Goal: Navigation & Orientation: Find specific page/section

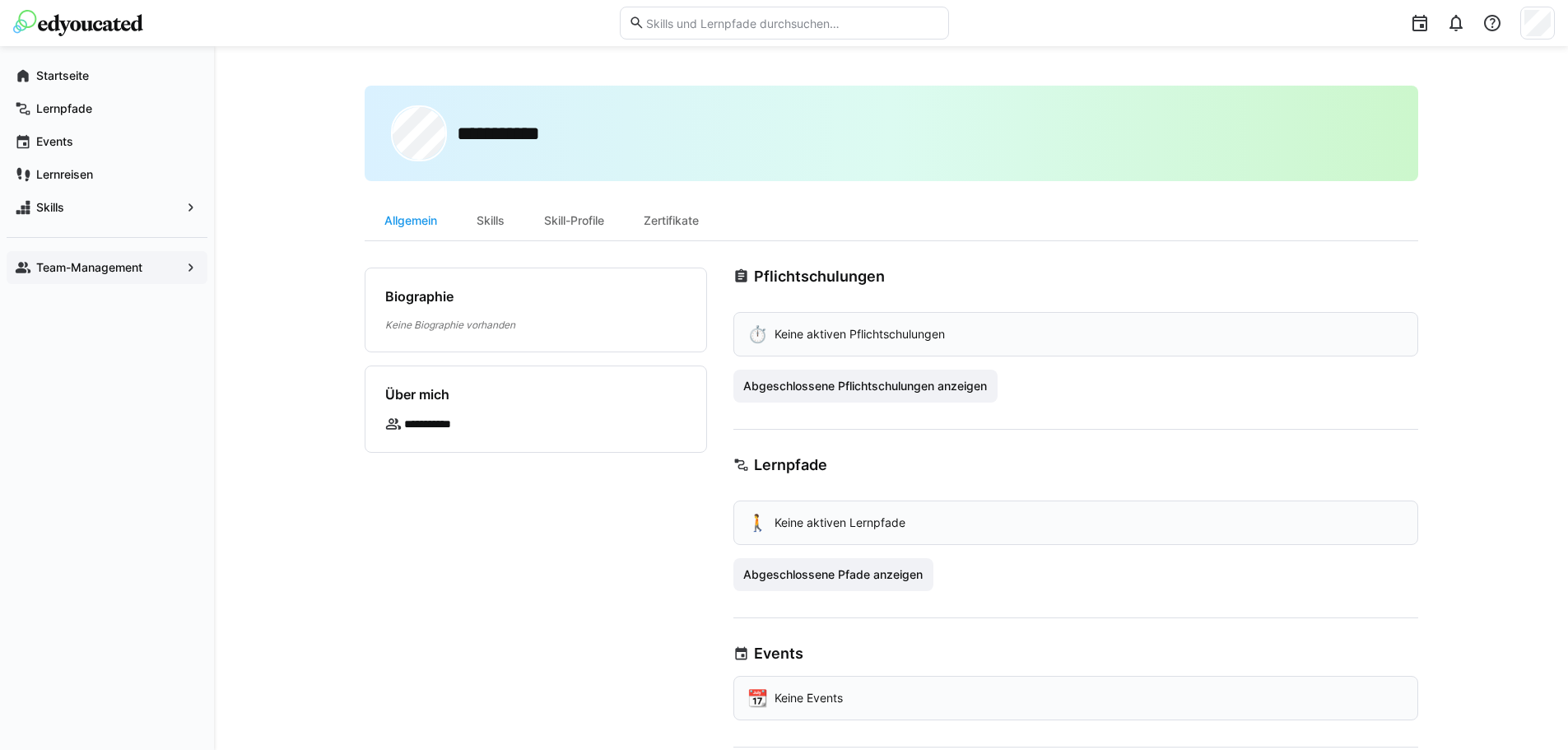
click at [174, 272] on span "Team-Management" at bounding box center [107, 268] width 147 height 17
click at [174, 269] on span "Team-Management" at bounding box center [107, 268] width 147 height 17
click at [158, 265] on span "Team-Management" at bounding box center [107, 268] width 147 height 17
click at [150, 275] on span "Team-Management" at bounding box center [107, 268] width 147 height 17
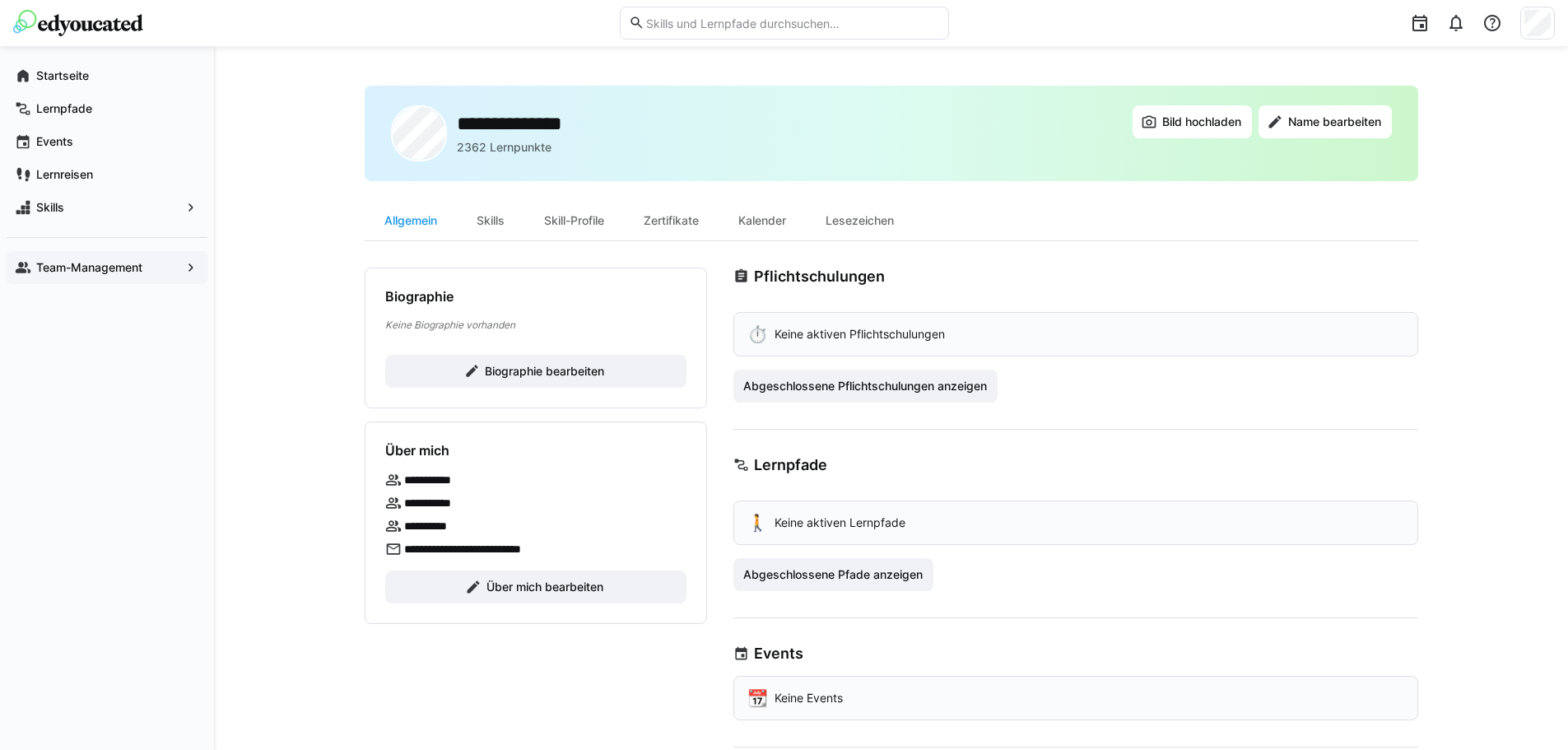
click at [177, 272] on span "Team-Management" at bounding box center [107, 268] width 147 height 17
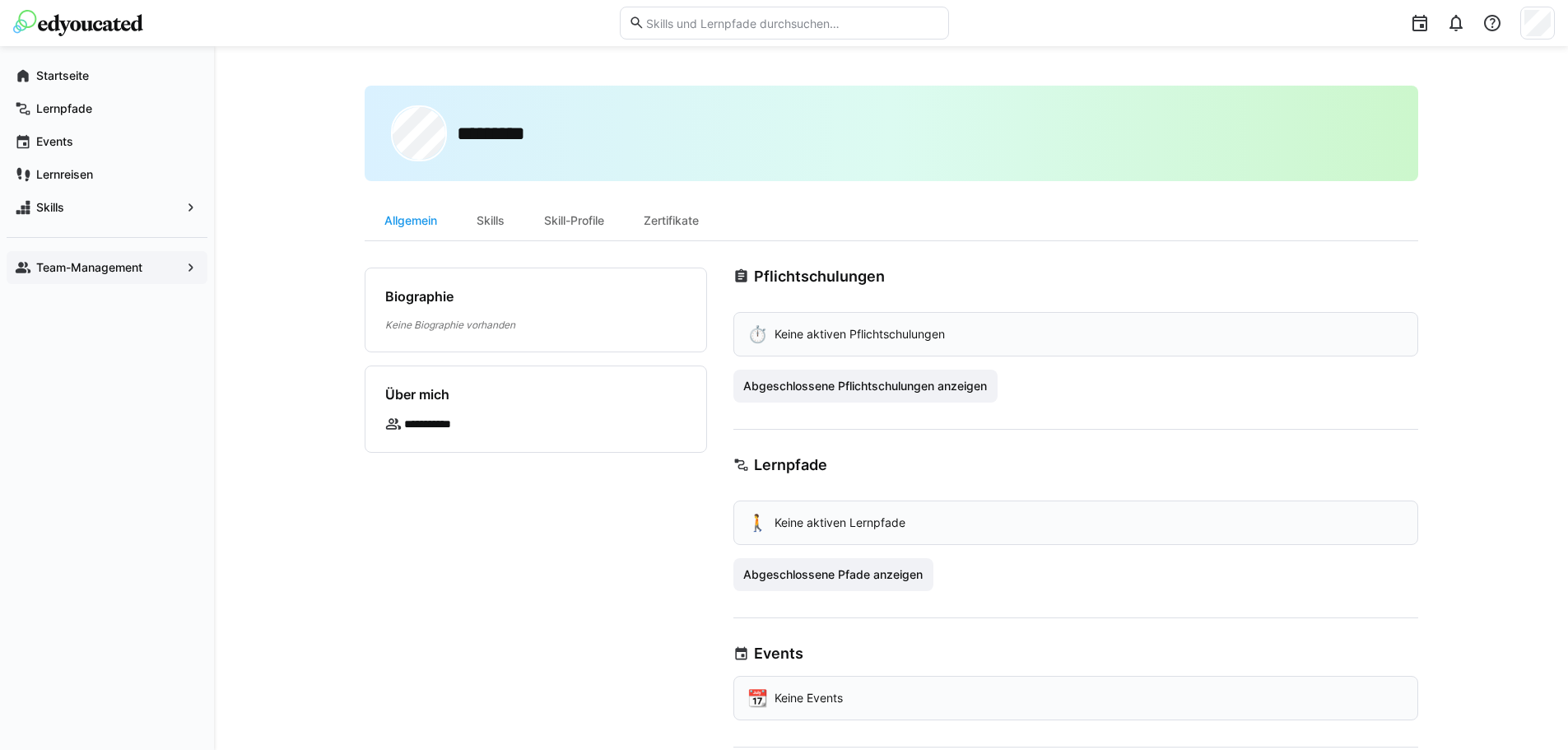
click at [0, 0] on app-navigation-label "Team-Management" at bounding box center [0, 0] width 0 height 0
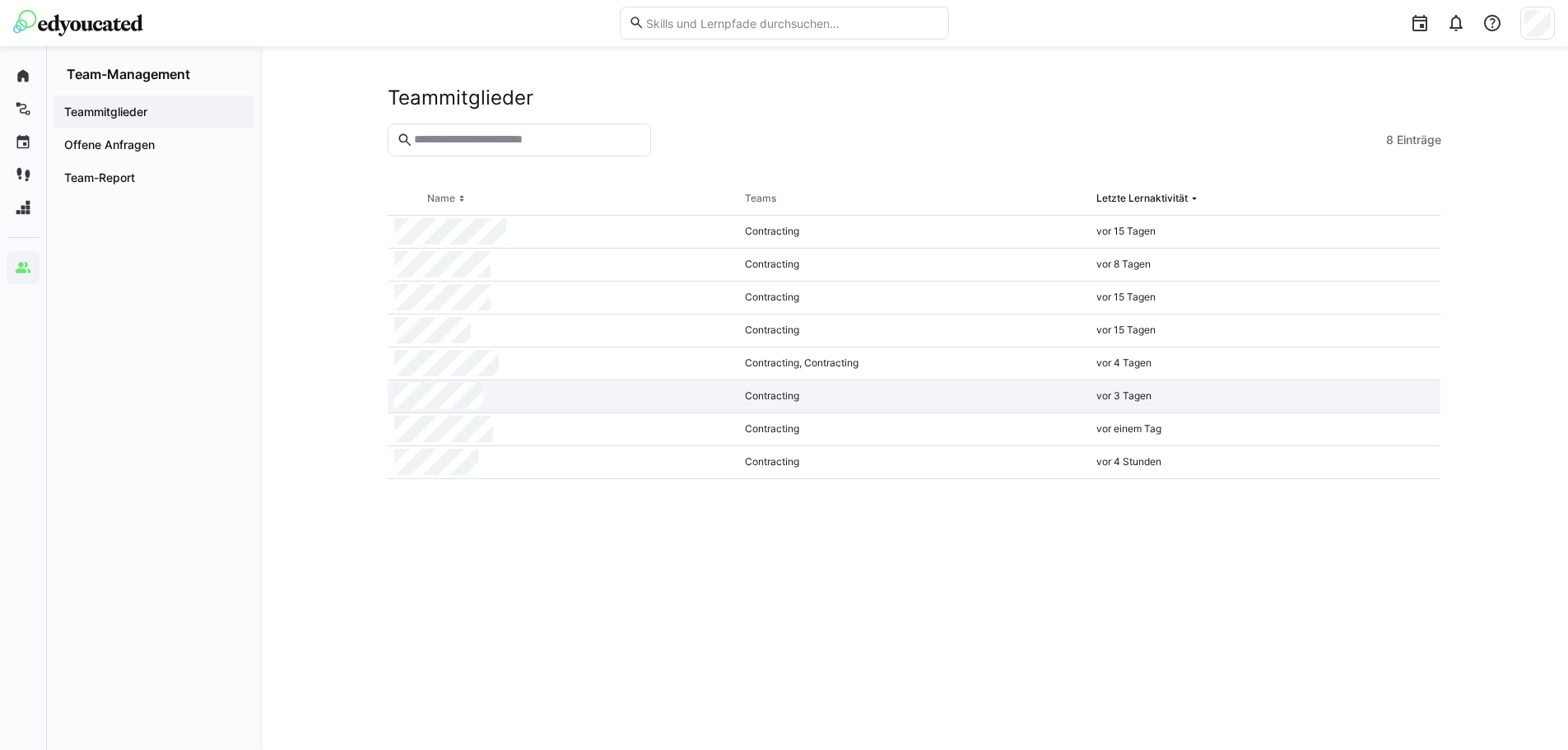
click at [508, 403] on div at bounding box center [564, 397] width 352 height 33
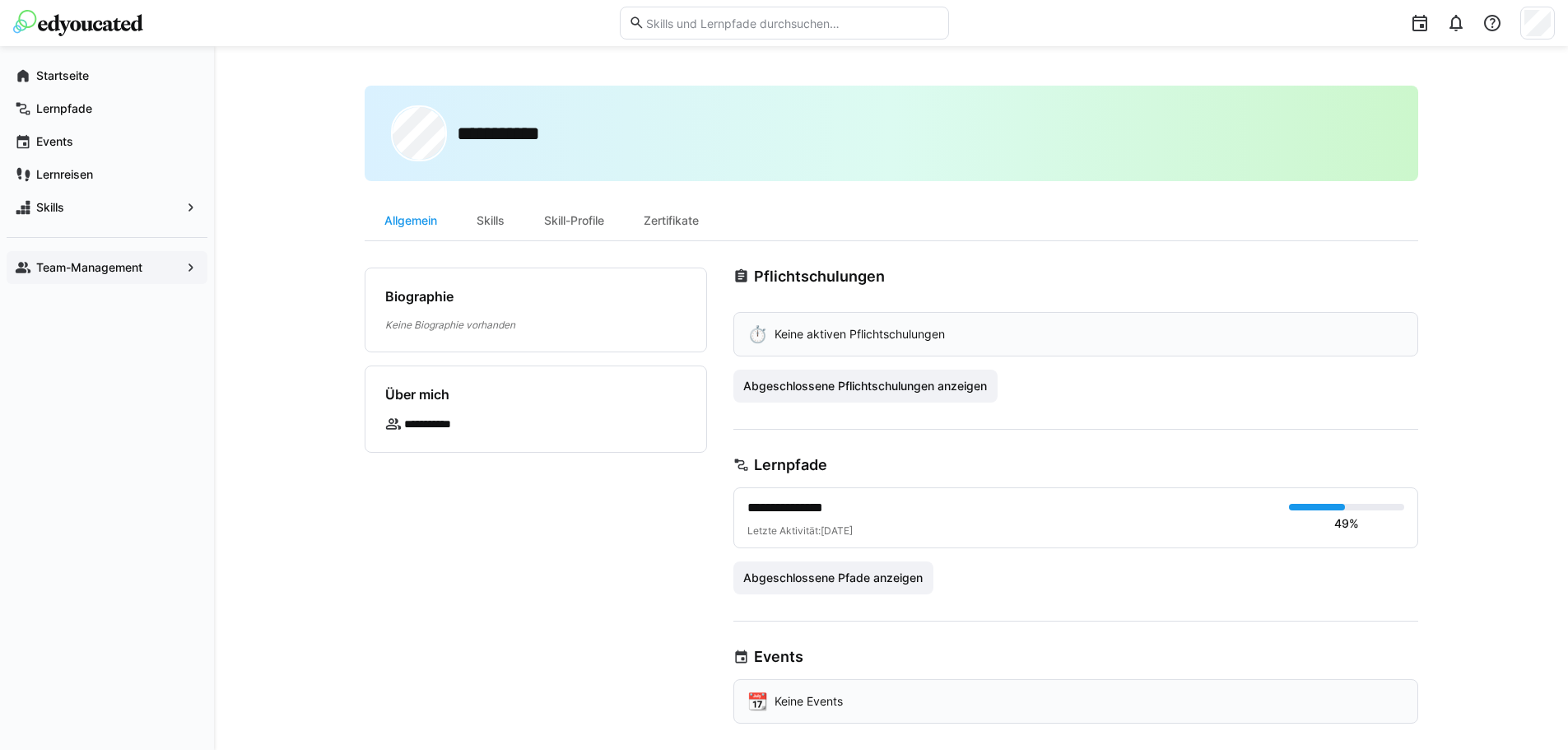
click at [0, 0] on app-navigation-label "Team-Management" at bounding box center [0, 0] width 0 height 0
